Goal: Navigation & Orientation: Find specific page/section

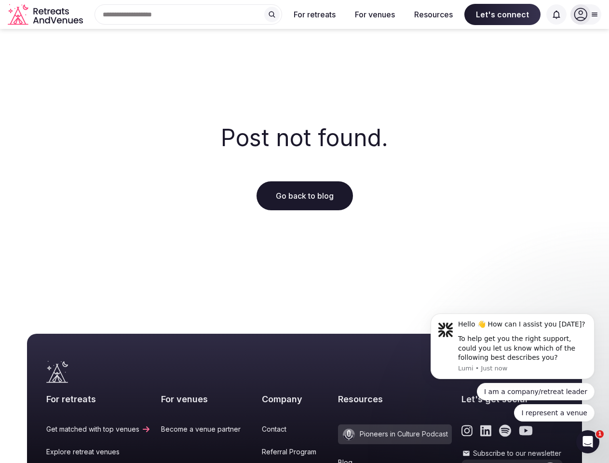
click at [304, 232] on div "Post not found. Go back to blog" at bounding box center [304, 168] width 609 height 278
click at [189, 14] on div "Search Popular Destinations [GEOGRAPHIC_DATA], [GEOGRAPHIC_DATA] [GEOGRAPHIC_DA…" at bounding box center [184, 14] width 195 height 20
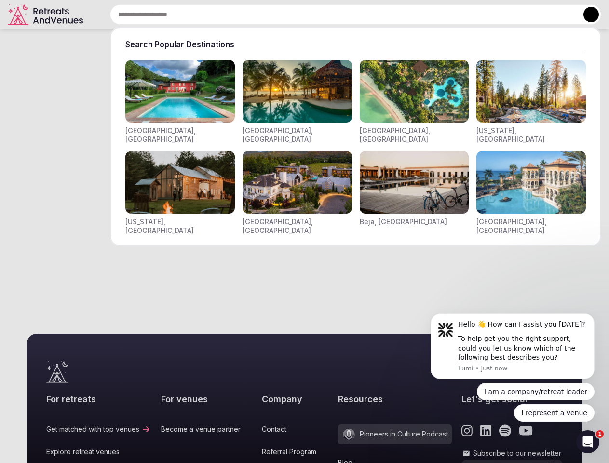
click at [272, 14] on input "text" at bounding box center [355, 14] width 491 height 20
click at [315, 14] on input "text" at bounding box center [355, 14] width 491 height 20
click at [375, 14] on input "text" at bounding box center [355, 14] width 491 height 20
click at [434, 14] on input "text" at bounding box center [355, 14] width 491 height 20
click at [503, 14] on input "text" at bounding box center [355, 14] width 491 height 20
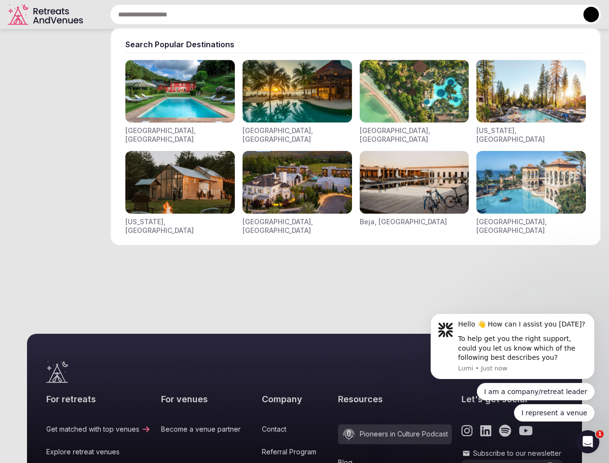
click at [557, 14] on input "text" at bounding box center [355, 14] width 491 height 20
click at [586, 14] on button at bounding box center [591, 14] width 15 height 15
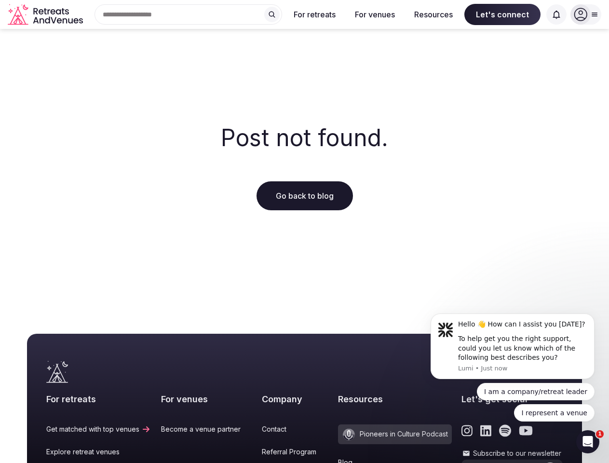
click at [547, 463] on icon "submit" at bounding box center [551, 472] width 8 height 6
